Goal: Information Seeking & Learning: Check status

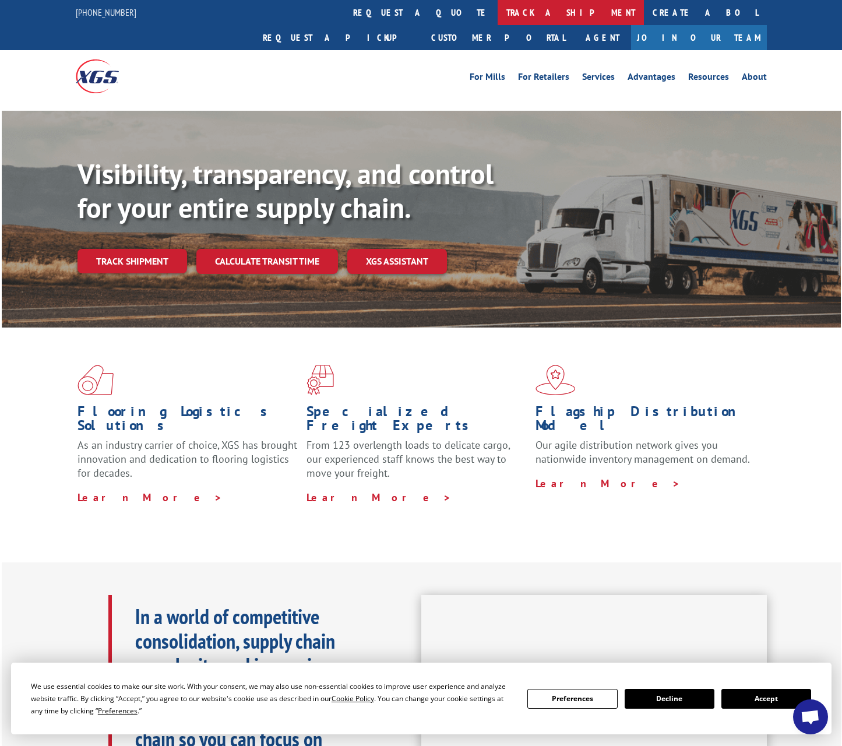
click at [498, 15] on link "track a shipment" at bounding box center [571, 12] width 146 height 25
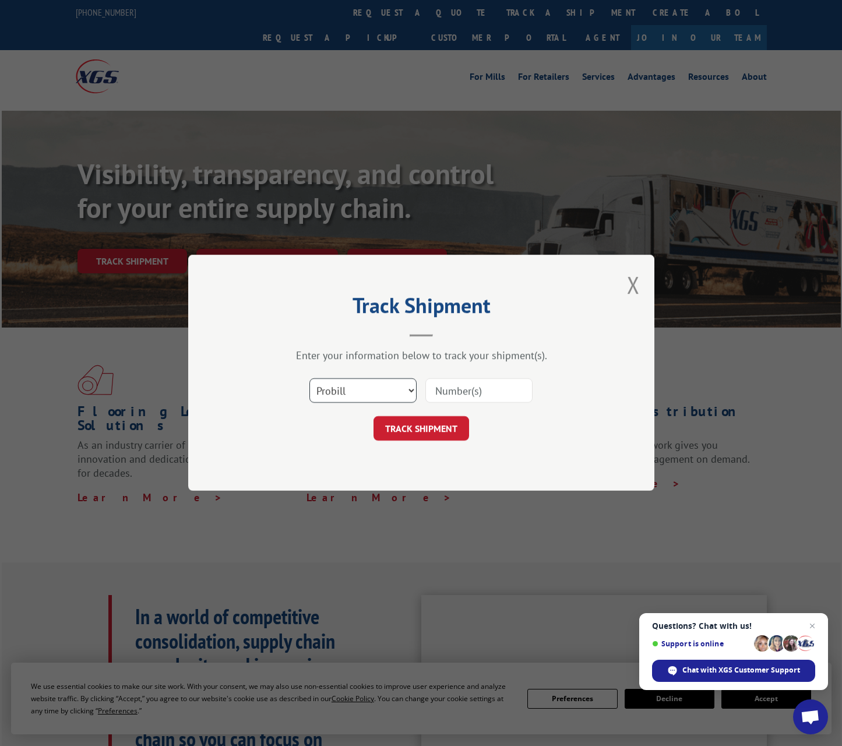
click at [402, 395] on select "Select category... Probill BOL PO" at bounding box center [363, 391] width 107 height 24
select select "po"
click at [310, 379] on select "Select category... Probill BOL PO" at bounding box center [363, 391] width 107 height 24
click at [462, 388] on input at bounding box center [479, 391] width 107 height 24
type input "AFM1959625"
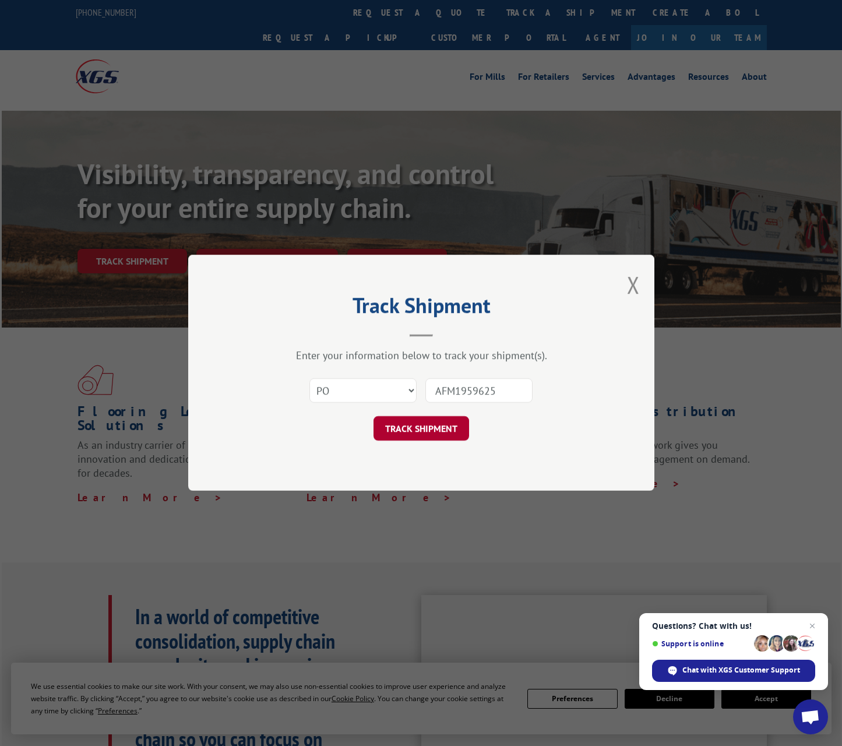
click at [442, 424] on button "TRACK SHIPMENT" at bounding box center [422, 429] width 96 height 24
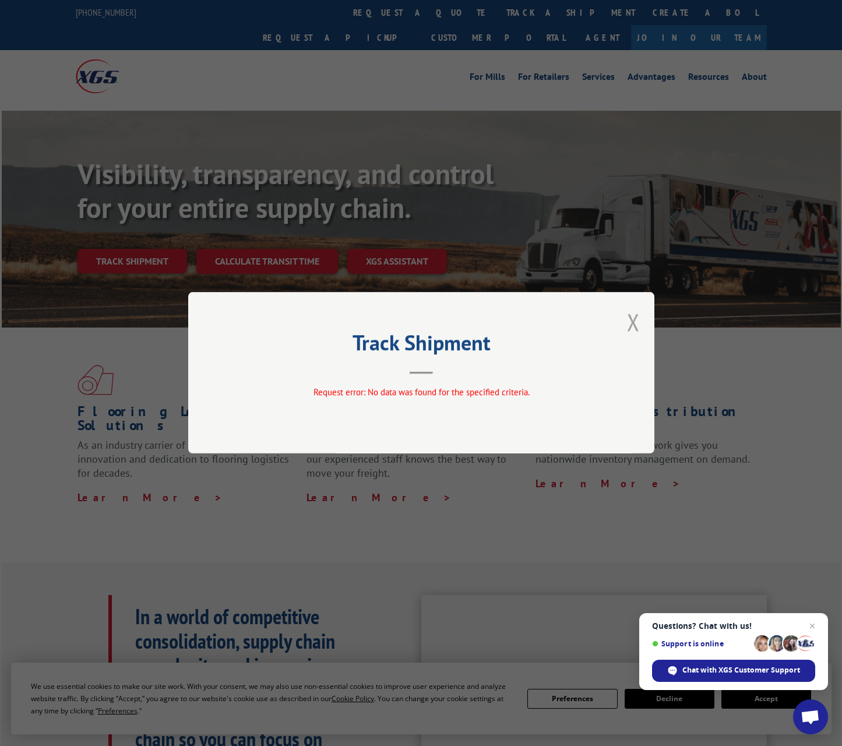
click at [637, 325] on button "Close modal" at bounding box center [633, 322] width 13 height 31
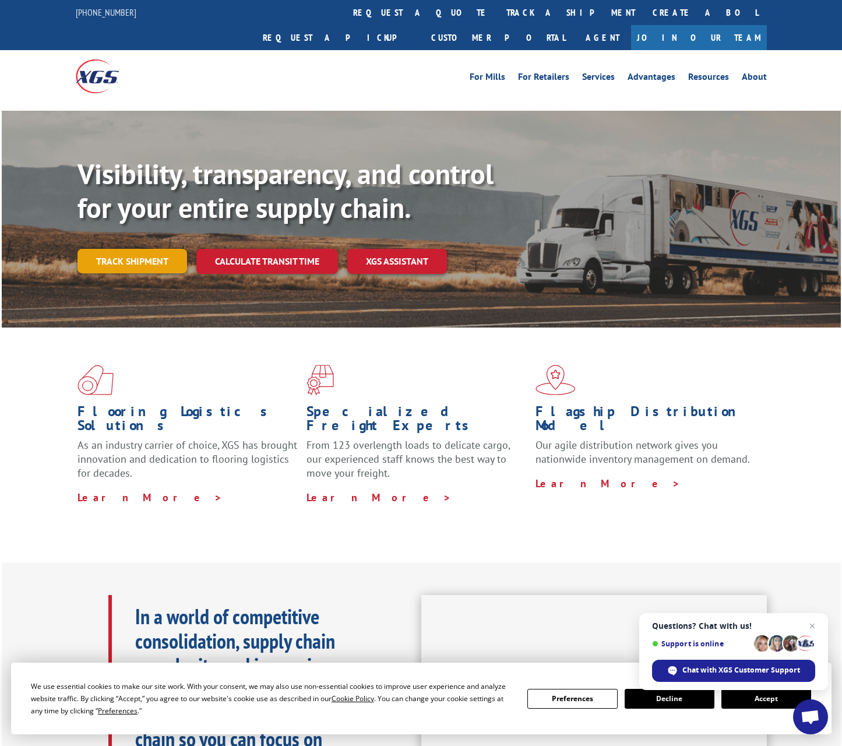
click at [136, 249] on link "Track shipment" at bounding box center [133, 261] width 110 height 24
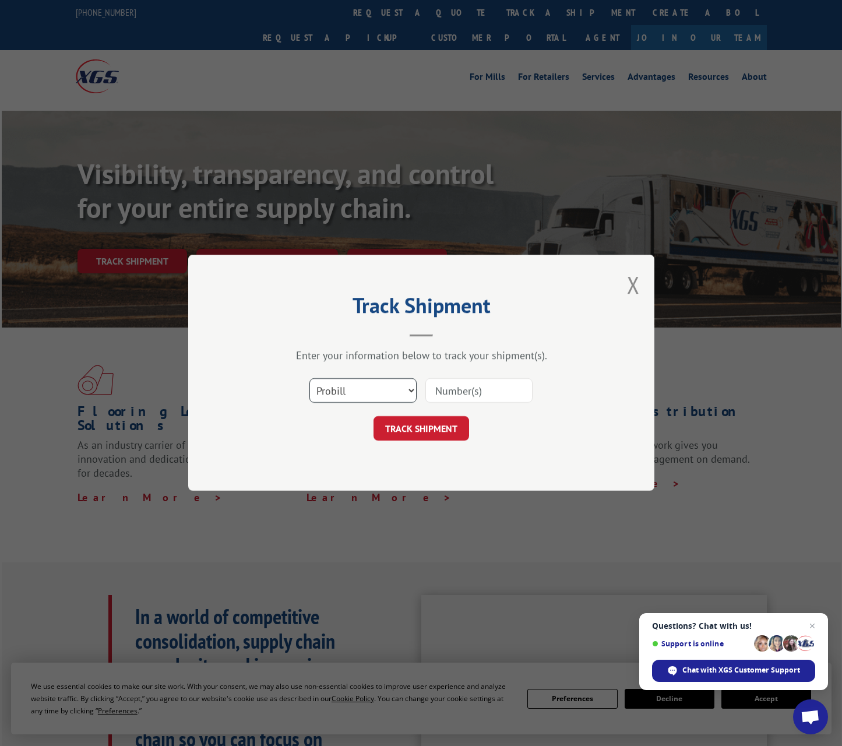
click at [400, 390] on select "Select category... Probill BOL PO" at bounding box center [363, 391] width 107 height 24
select select "po"
click at [310, 379] on select "Select category... Probill BOL PO" at bounding box center [363, 391] width 107 height 24
click at [466, 389] on input at bounding box center [479, 391] width 107 height 24
type input "1959625"
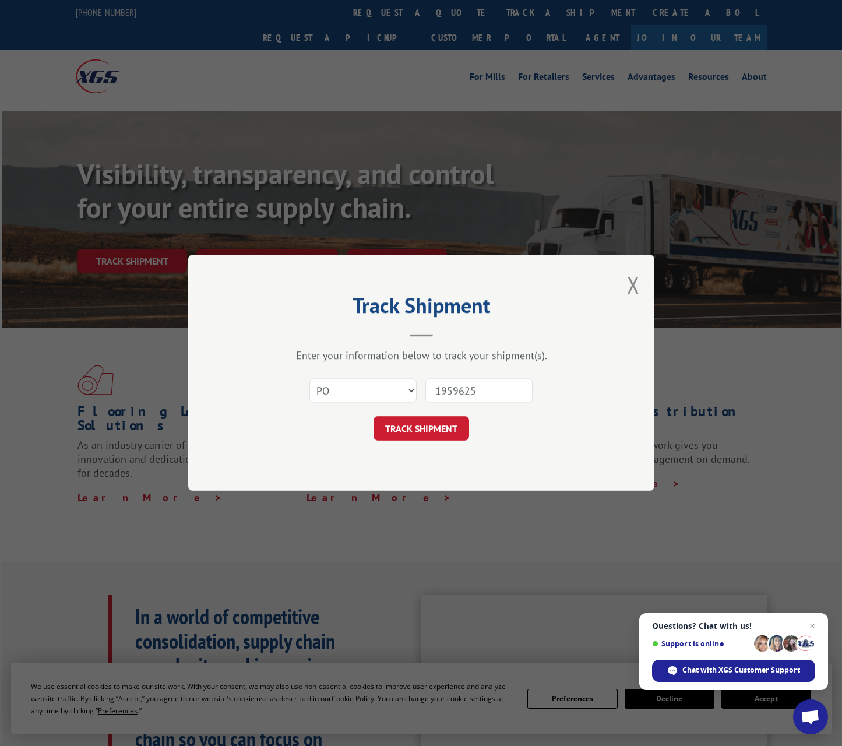
click button "TRACK SHIPMENT" at bounding box center [422, 429] width 96 height 24
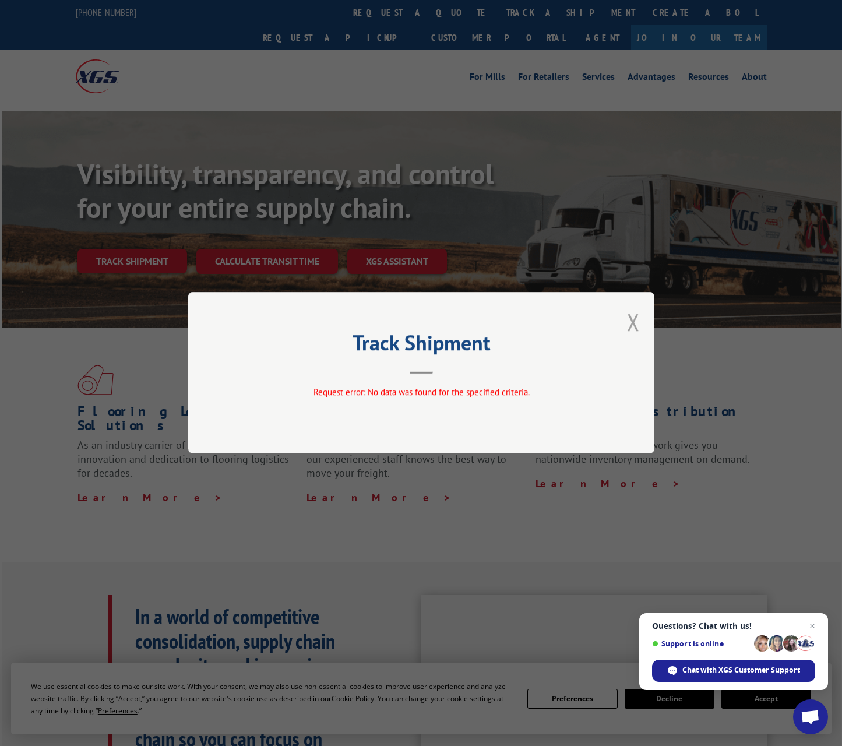
click at [630, 325] on button "Close modal" at bounding box center [633, 322] width 13 height 31
